Goal: Navigation & Orientation: Find specific page/section

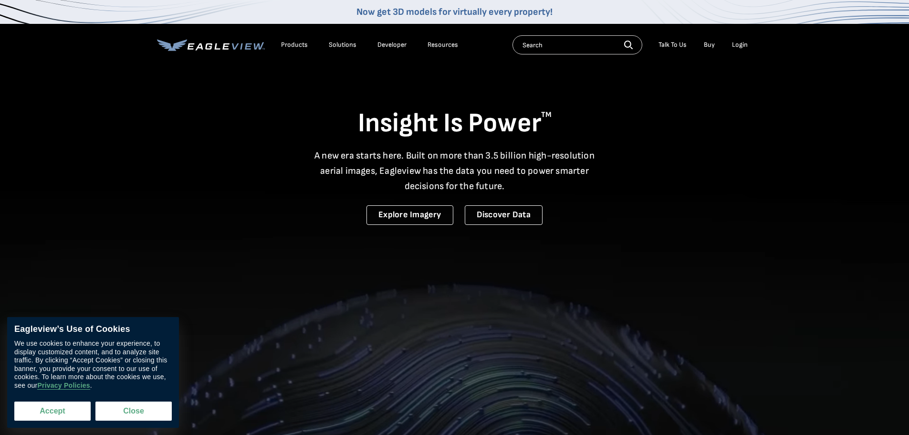
drag, startPoint x: 0, startPoint y: 0, endPoint x: 64, endPoint y: 412, distance: 416.6
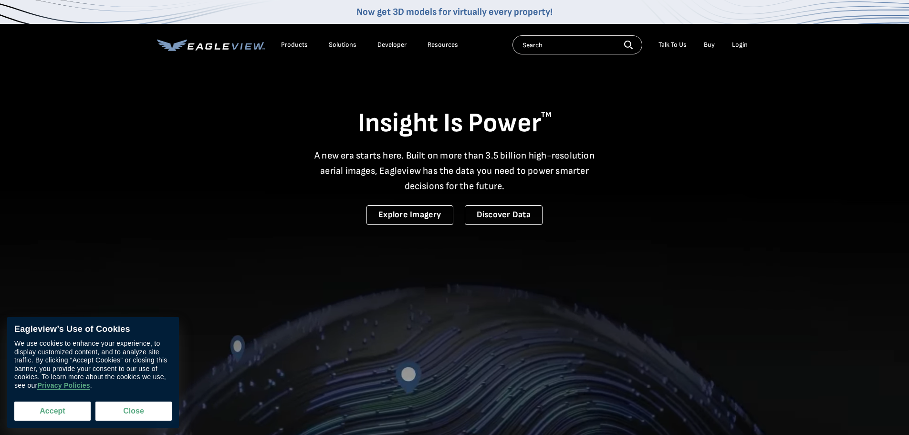
click at [61, 416] on button "Accept" at bounding box center [52, 410] width 76 height 19
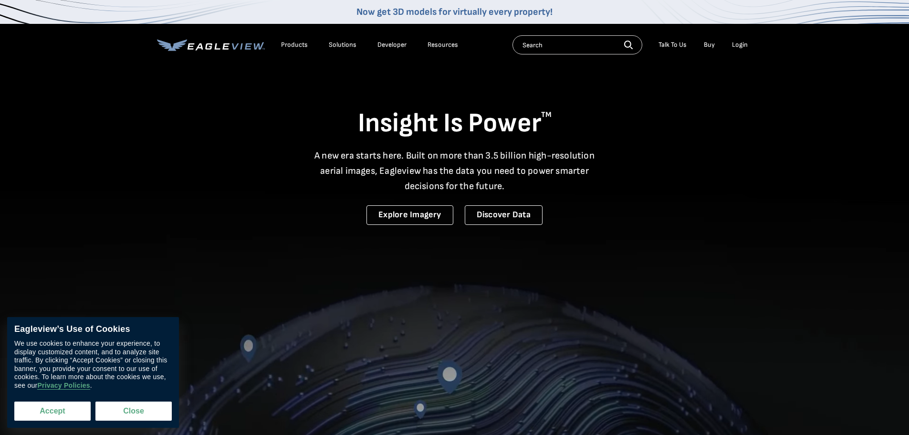
checkbox input "true"
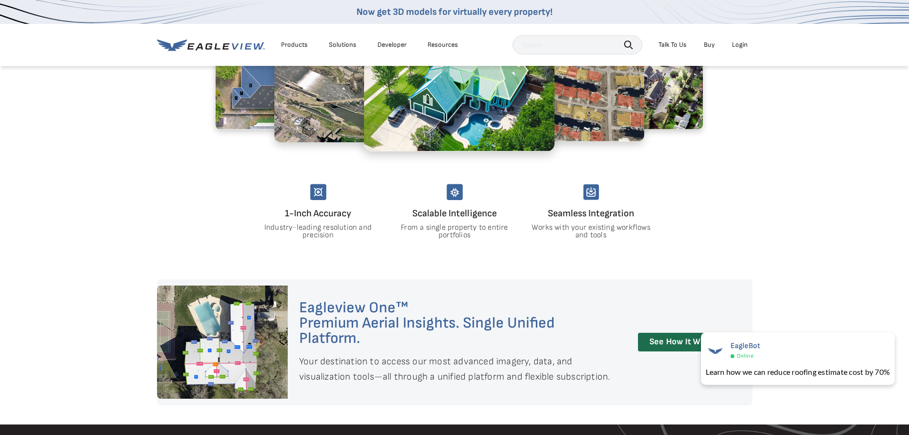
scroll to position [668, 0]
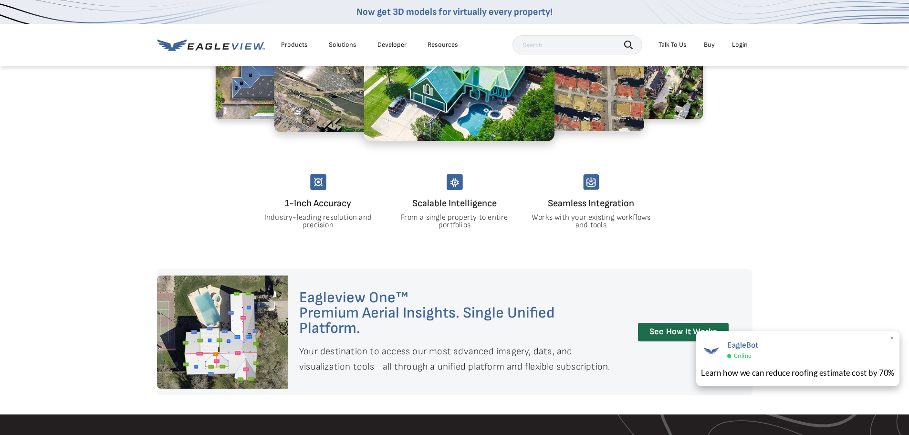
drag, startPoint x: 895, startPoint y: 338, endPoint x: 887, endPoint y: 336, distance: 8.3
click at [894, 338] on div "EagleBot Online Learn how we can reduce roofing estimate cost by 70% ×" at bounding box center [798, 358] width 204 height 55
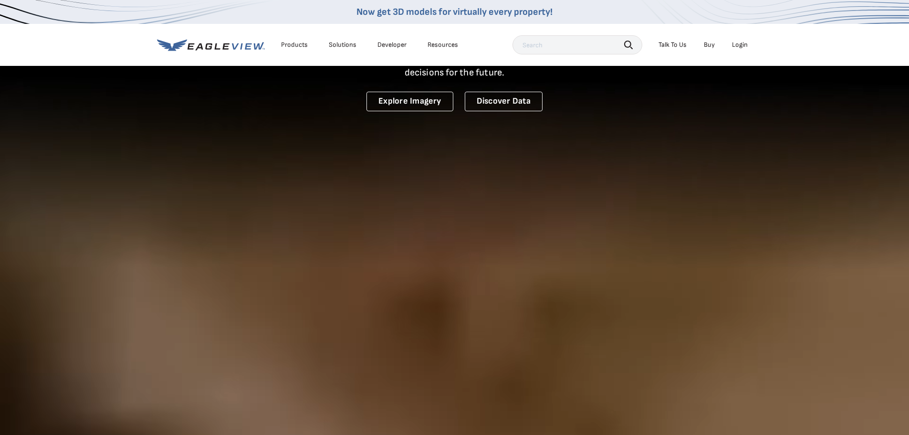
scroll to position [0, 0]
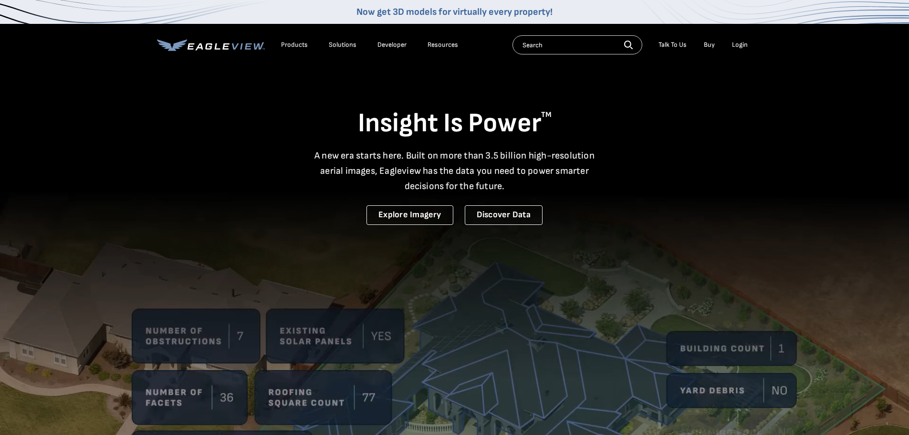
click at [300, 42] on div "Products" at bounding box center [294, 45] width 27 height 9
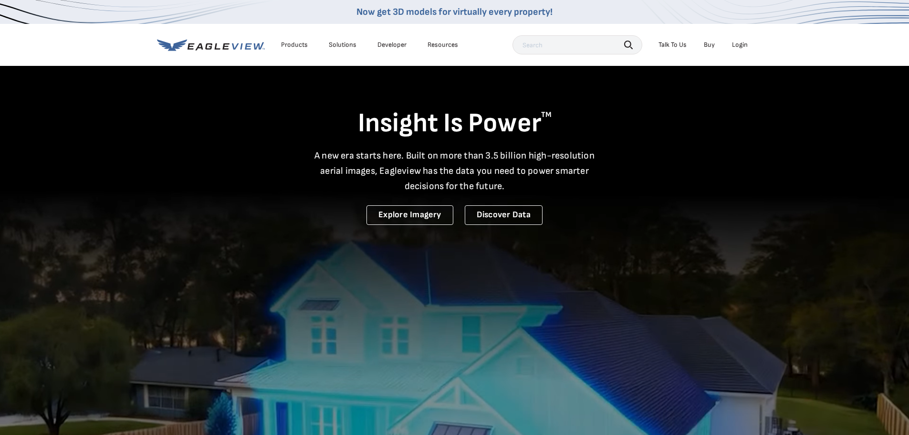
click at [288, 46] on div "Products" at bounding box center [294, 45] width 27 height 9
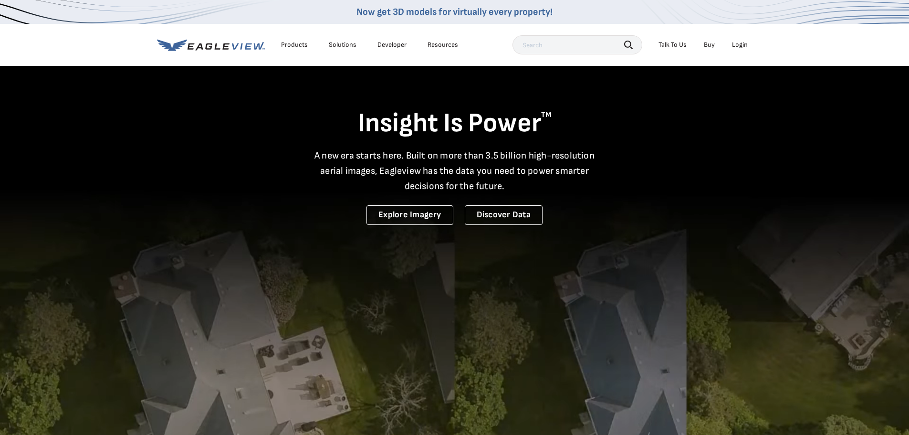
click at [295, 43] on div "Products" at bounding box center [294, 45] width 27 height 9
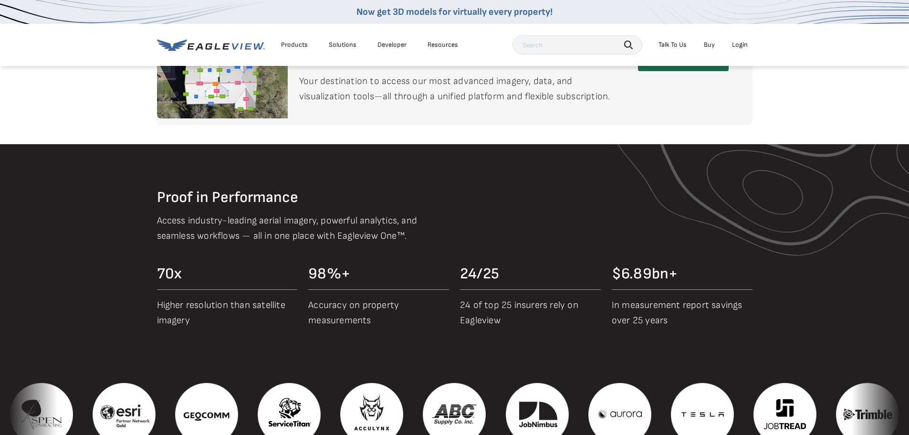
scroll to position [1002, 0]
